Goal: Information Seeking & Learning: Learn about a topic

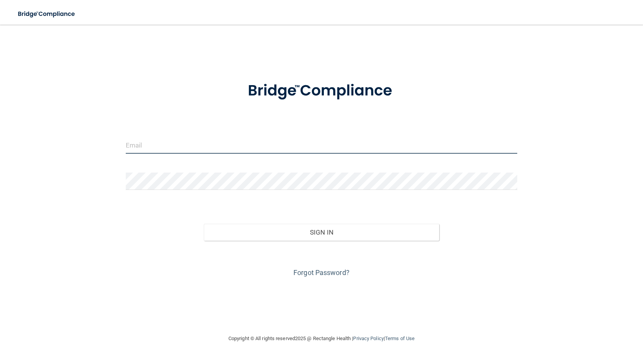
click at [301, 144] on input "email" at bounding box center [322, 144] width 392 height 17
type input "[MEDICAL_DATA][EMAIL_ADDRESS][PERSON_NAME][DOMAIN_NAME]"
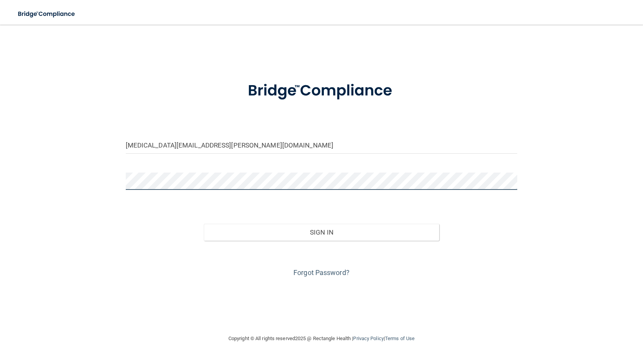
click at [204, 224] on button "Sign In" at bounding box center [321, 232] width 235 height 17
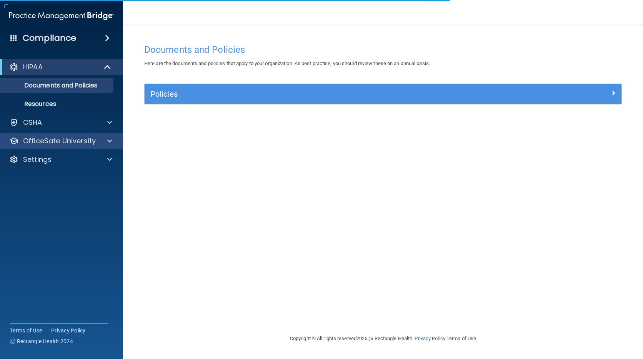
click at [48, 147] on div "OfficeSafe University" at bounding box center [62, 140] width 124 height 15
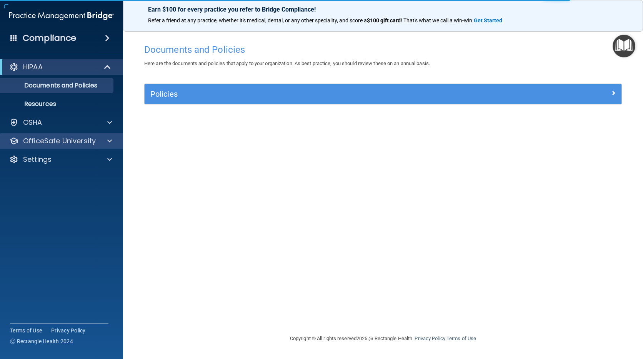
click at [88, 147] on div "OfficeSafe University" at bounding box center [62, 140] width 124 height 15
click at [102, 139] on div at bounding box center [108, 140] width 19 height 9
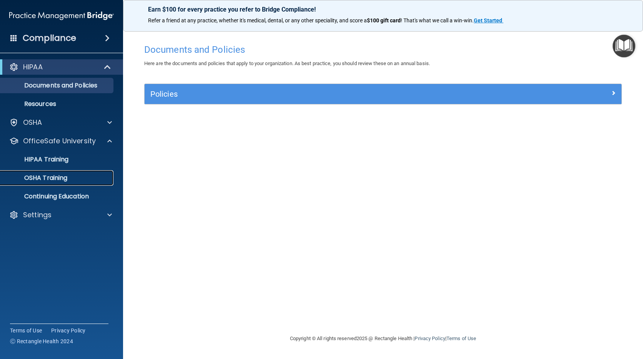
click at [66, 181] on p "OSHA Training" at bounding box center [36, 178] width 62 height 8
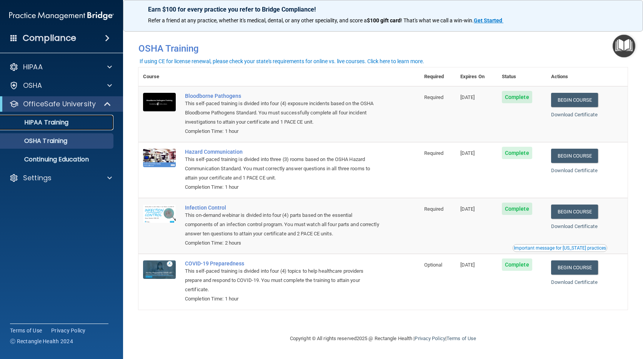
click at [63, 123] on p "HIPAA Training" at bounding box center [36, 123] width 63 height 8
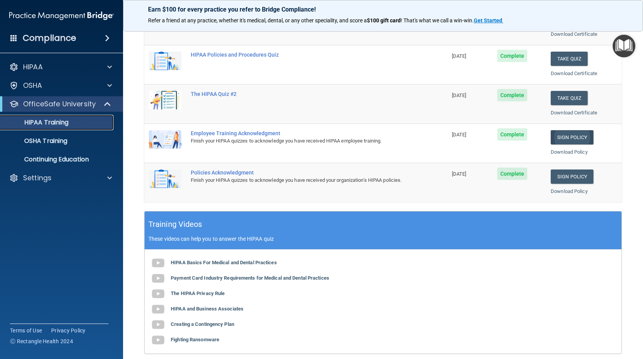
scroll to position [38, 0]
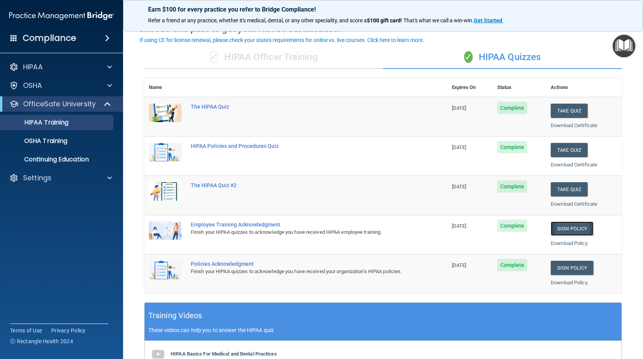
click at [566, 232] on link "Sign Policy" at bounding box center [572, 228] width 43 height 14
click at [40, 135] on link "OSHA Training" at bounding box center [52, 140] width 121 height 15
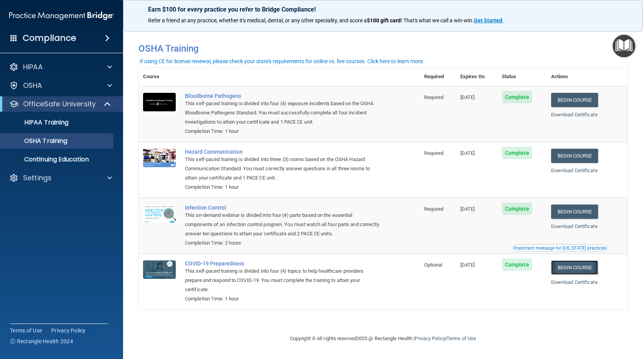
click at [581, 271] on link "Begin Course" at bounding box center [574, 267] width 47 height 14
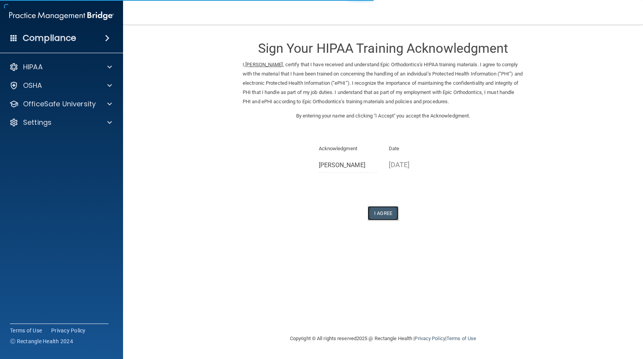
click at [388, 213] on button "I Agree" at bounding box center [383, 213] width 31 height 14
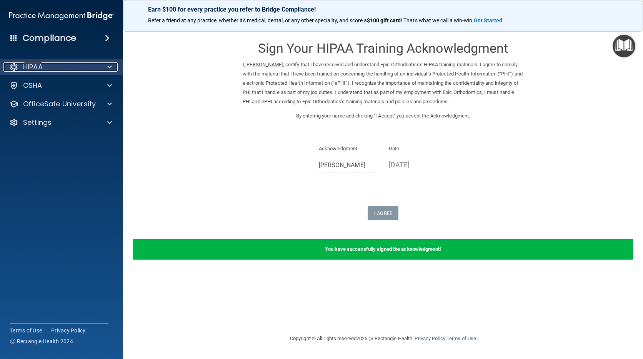
click at [88, 65] on div "HIPAA" at bounding box center [50, 66] width 95 height 9
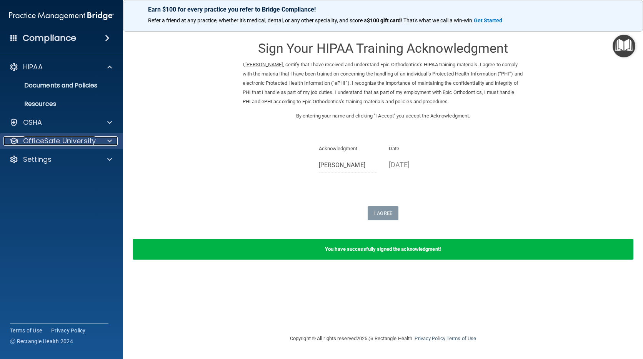
click at [51, 137] on p "OfficeSafe University" at bounding box center [59, 140] width 73 height 9
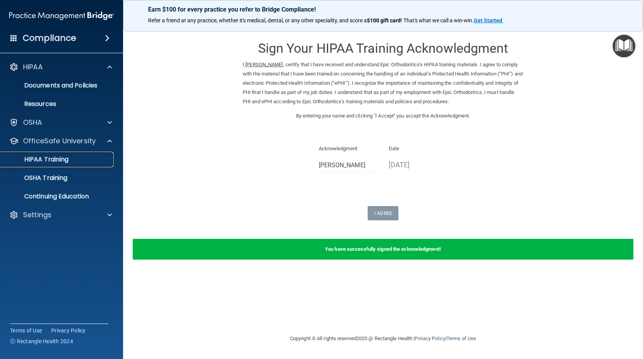
click at [60, 160] on p "HIPAA Training" at bounding box center [36, 159] width 63 height 8
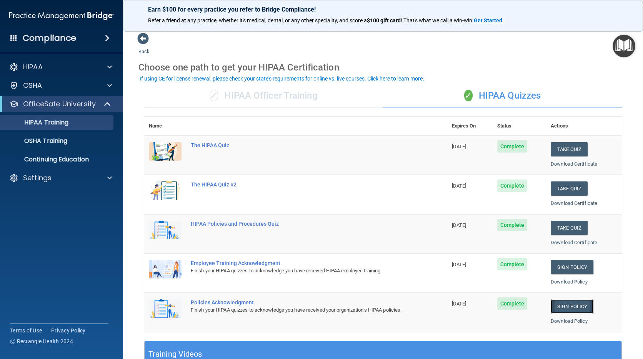
click at [563, 303] on link "Sign Policy" at bounding box center [572, 306] width 43 height 14
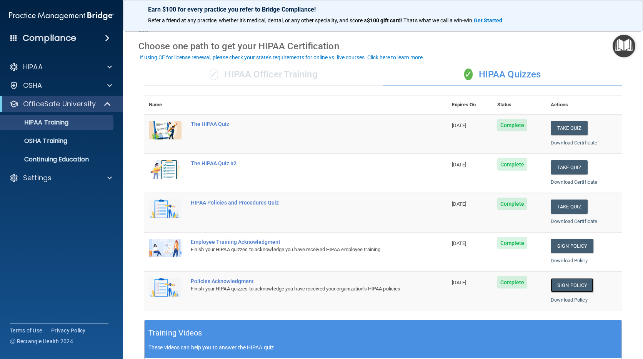
scroll to position [38, 0]
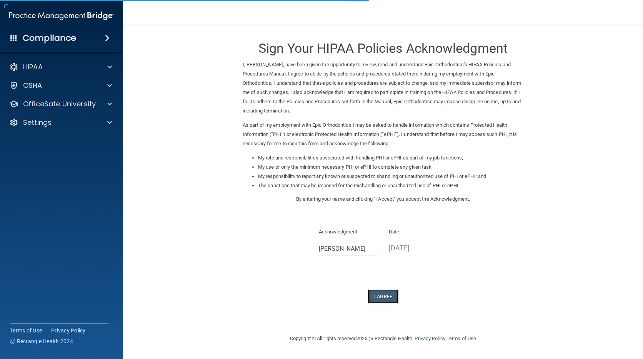
click at [393, 299] on button "I Agree" at bounding box center [383, 296] width 31 height 14
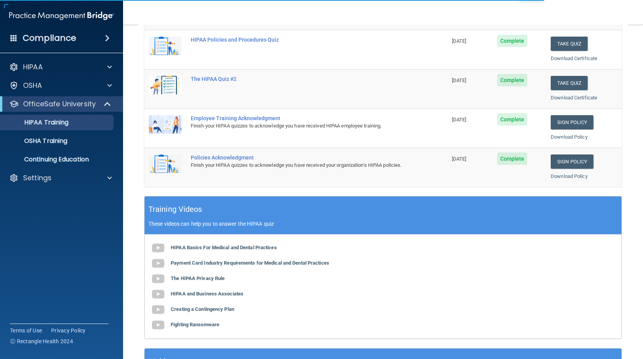
scroll to position [221, 0]
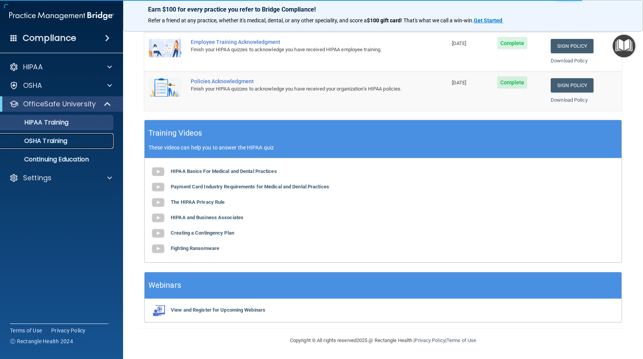
click at [63, 137] on p "OSHA Training" at bounding box center [36, 141] width 62 height 8
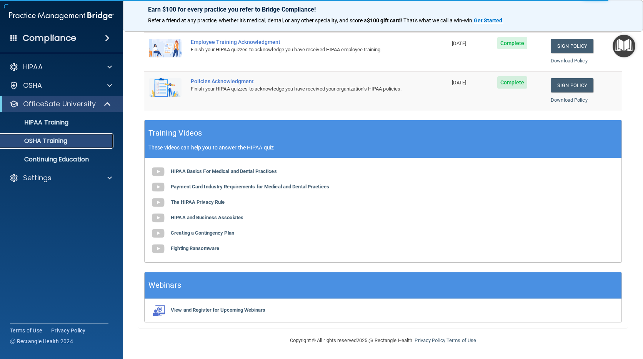
click at [57, 142] on p "OSHA Training" at bounding box center [36, 141] width 62 height 8
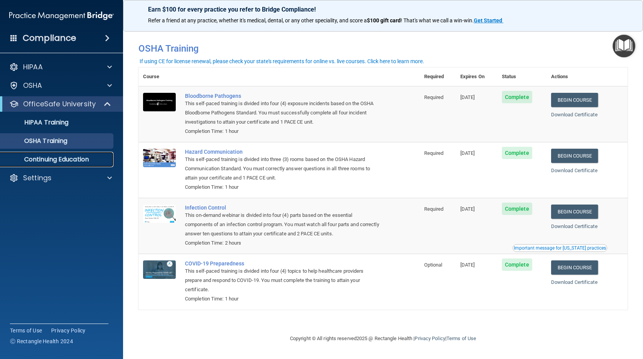
click at [33, 157] on p "Continuing Education" at bounding box center [57, 159] width 105 height 8
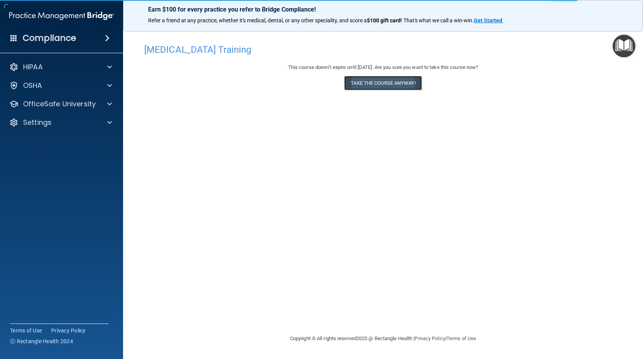
click at [409, 83] on button "Take the course anyway!" at bounding box center [382, 83] width 77 height 14
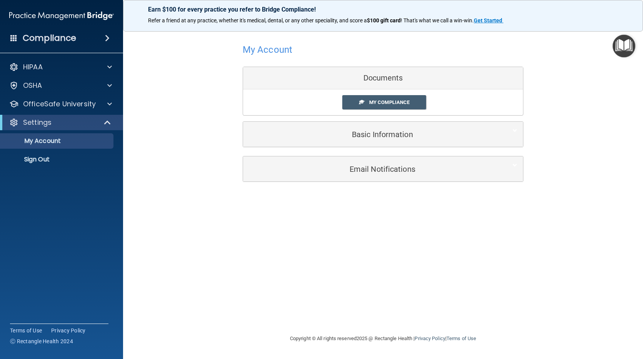
click at [395, 82] on div "Documents" at bounding box center [383, 78] width 280 height 22
click at [395, 100] on span "My Compliance" at bounding box center [389, 102] width 40 height 6
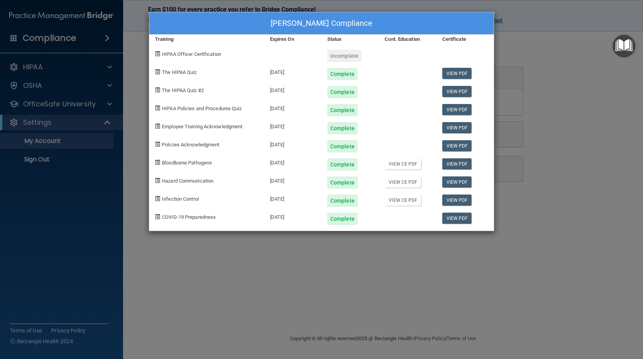
click at [535, 69] on div "Allison Romot's Compliance Training Expires On Status Cont. Education Certifica…" at bounding box center [321, 179] width 643 height 359
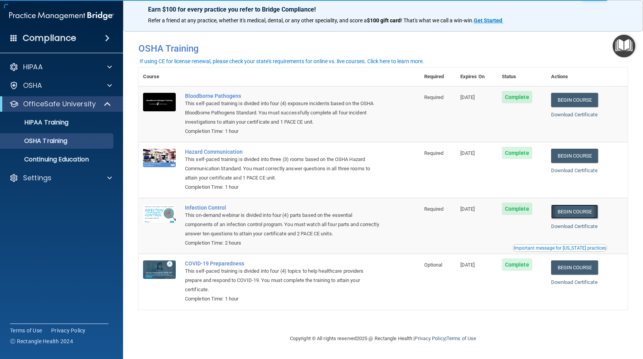
click at [593, 218] on link "Begin Course" at bounding box center [574, 211] width 47 height 14
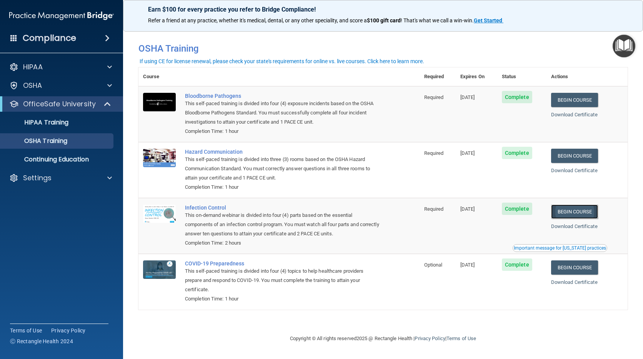
click at [595, 213] on link "Begin Course" at bounding box center [574, 211] width 47 height 14
click at [573, 155] on link "Begin Course" at bounding box center [574, 156] width 47 height 14
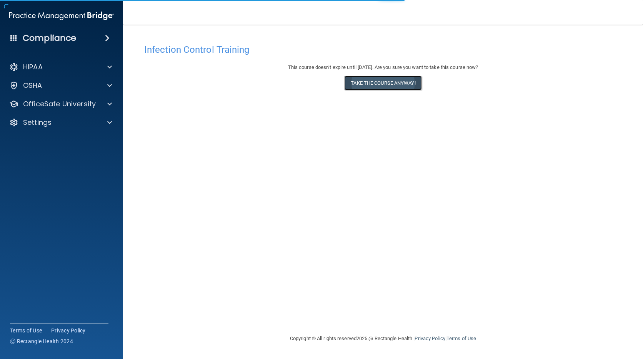
click at [395, 82] on button "Take the course anyway!" at bounding box center [382, 83] width 77 height 14
click at [415, 77] on button "Take the course anyway!" at bounding box center [382, 83] width 77 height 14
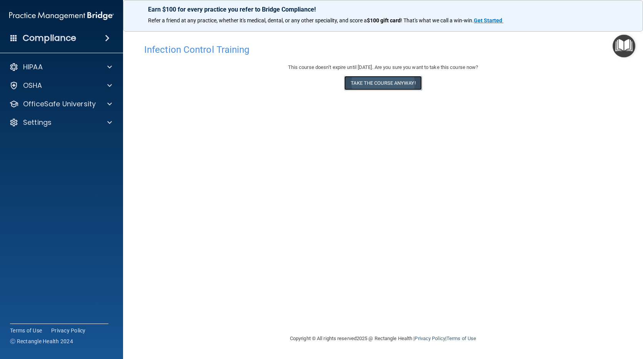
click at [355, 80] on button "Take the course anyway!" at bounding box center [382, 83] width 77 height 14
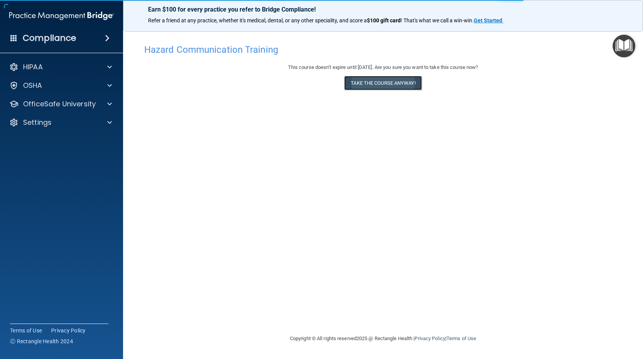
click at [373, 82] on button "Take the course anyway!" at bounding box center [382, 83] width 77 height 14
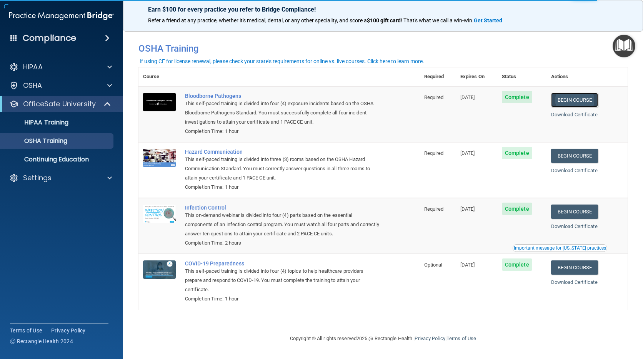
click at [582, 98] on link "Begin Course" at bounding box center [574, 100] width 47 height 14
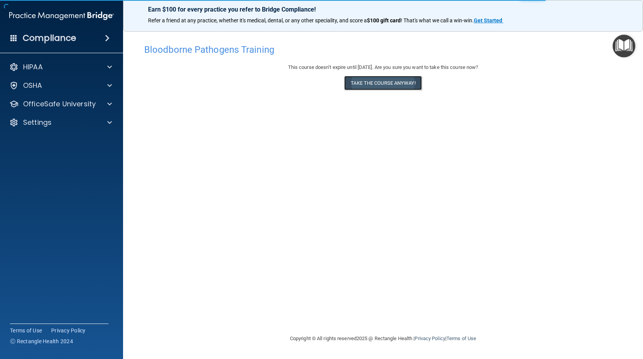
click at [418, 89] on button "Take the course anyway!" at bounding box center [382, 83] width 77 height 14
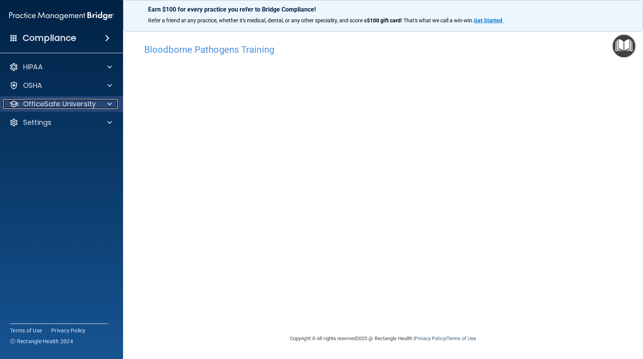
click at [58, 105] on p "OfficeSafe University" at bounding box center [59, 103] width 73 height 9
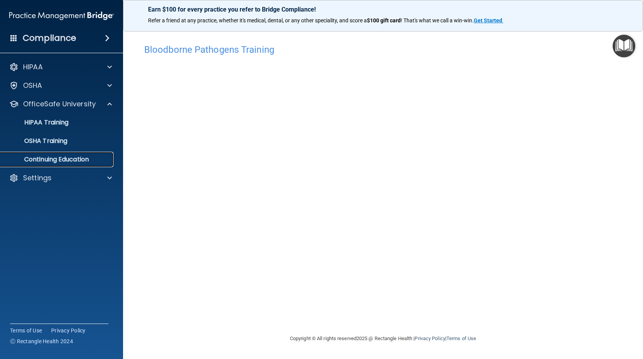
click at [74, 156] on p "Continuing Education" at bounding box center [57, 159] width 105 height 8
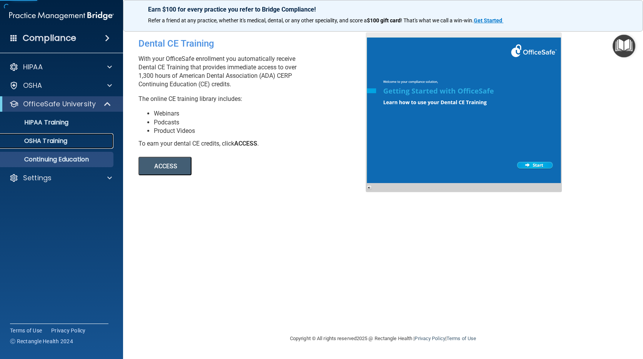
click at [76, 145] on link "OSHA Training" at bounding box center [52, 140] width 121 height 15
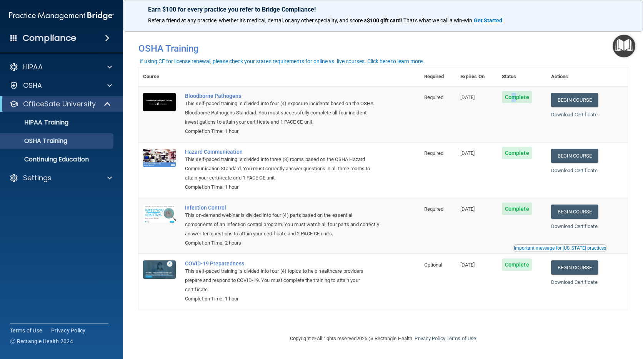
drag, startPoint x: 520, startPoint y: 97, endPoint x: 485, endPoint y: 95, distance: 35.1
click at [517, 97] on span "Complete" at bounding box center [517, 97] width 30 height 12
click at [475, 95] on span "[DATE]" at bounding box center [468, 97] width 15 height 6
click at [435, 103] on td "Required" at bounding box center [438, 114] width 36 height 56
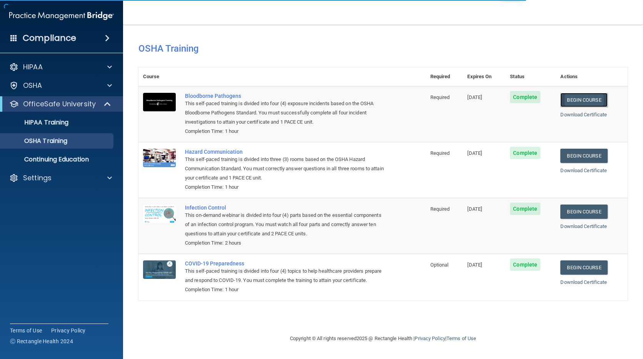
click at [600, 100] on link "Begin Course" at bounding box center [584, 100] width 47 height 14
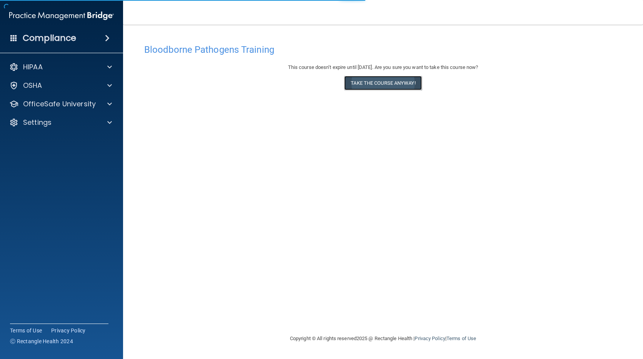
click at [388, 80] on button "Take the course anyway!" at bounding box center [382, 83] width 77 height 14
